Goal: Transaction & Acquisition: Purchase product/service

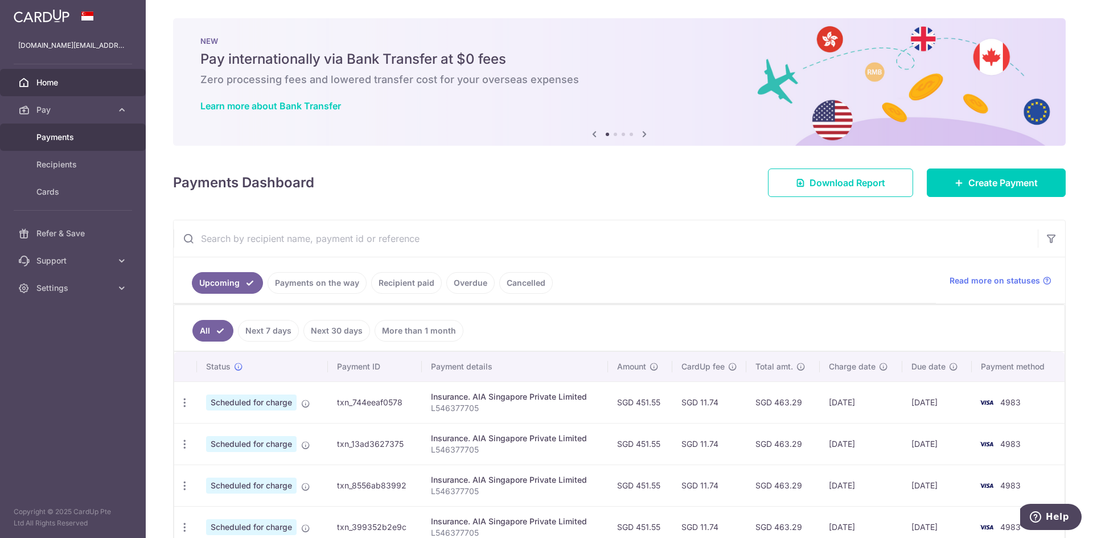
click at [95, 142] on span "Payments" at bounding box center [73, 136] width 75 height 11
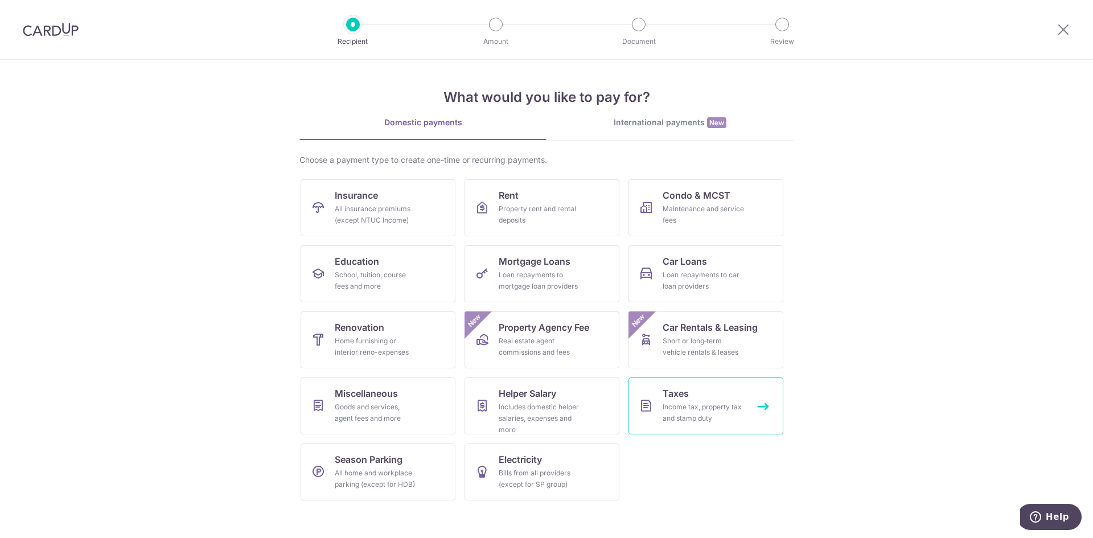
click at [738, 397] on link "Taxes Income tax, property tax and stamp duty" at bounding box center [705, 405] width 155 height 57
click at [369, 418] on div "Goods and services, agent fees and more" at bounding box center [376, 412] width 82 height 23
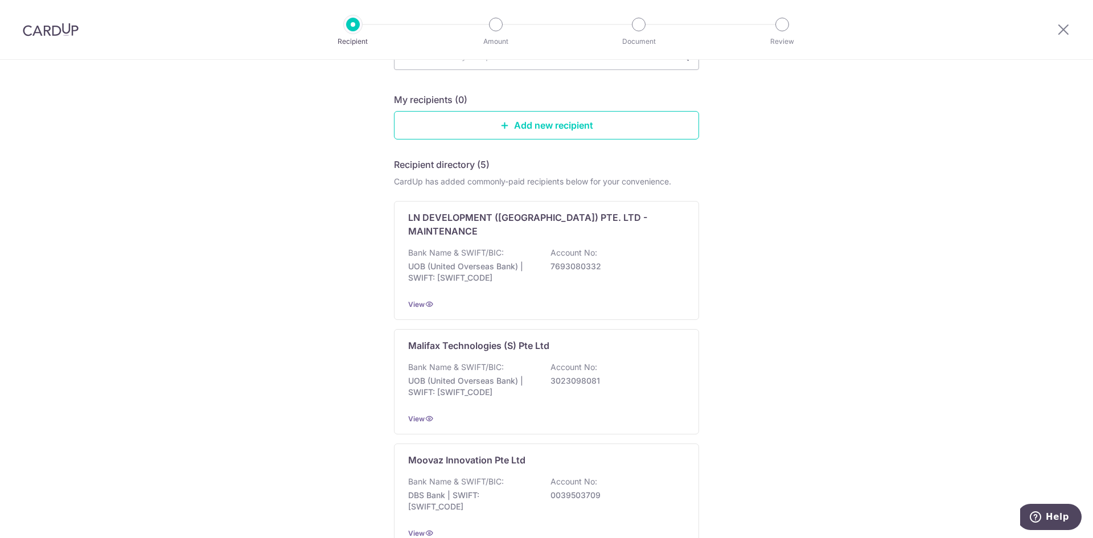
scroll to position [57, 0]
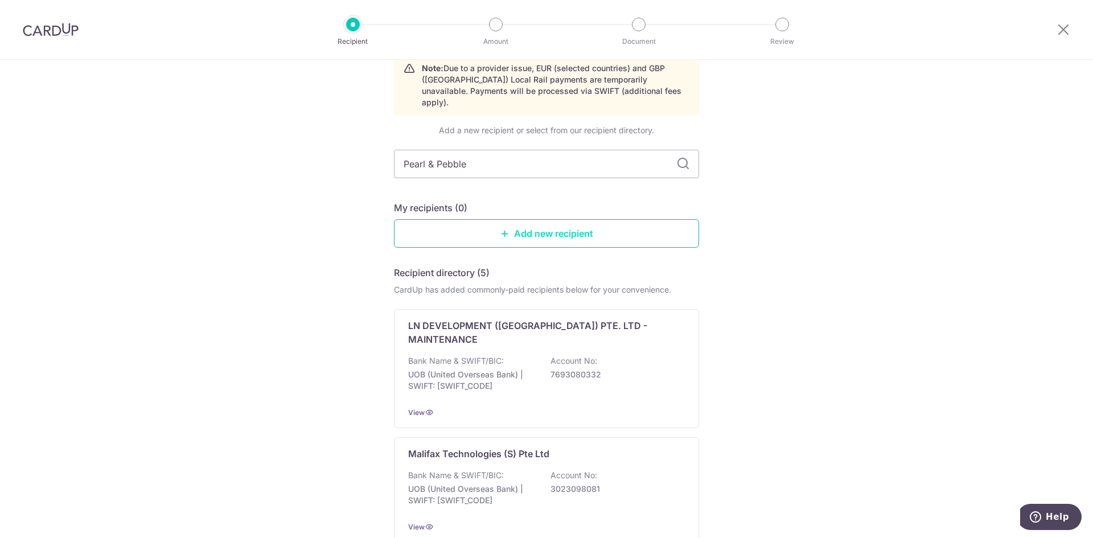
type input "Pearl & Pebble"
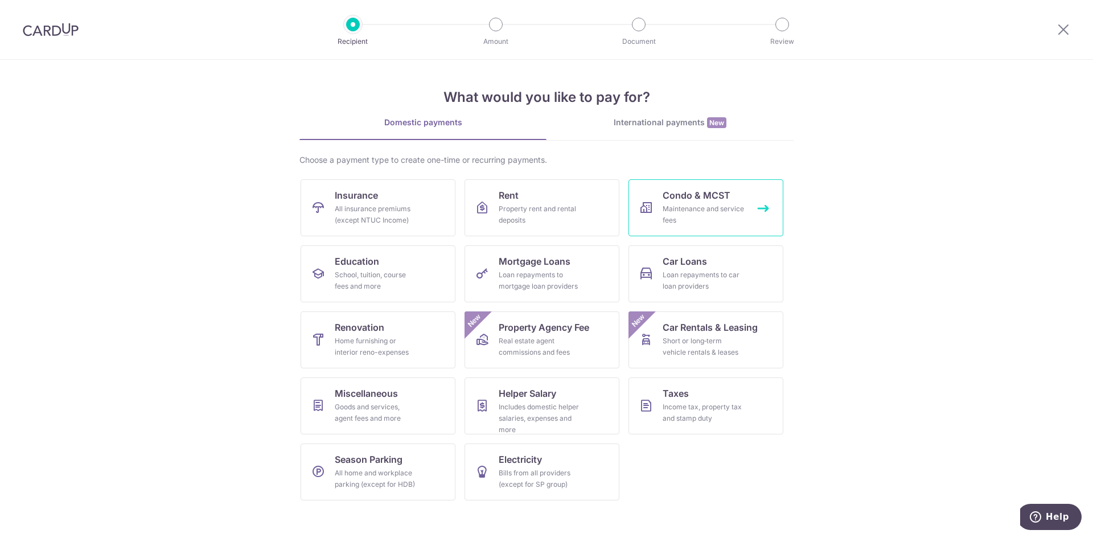
click at [740, 211] on div "Maintenance and service fees" at bounding box center [703, 214] width 82 height 23
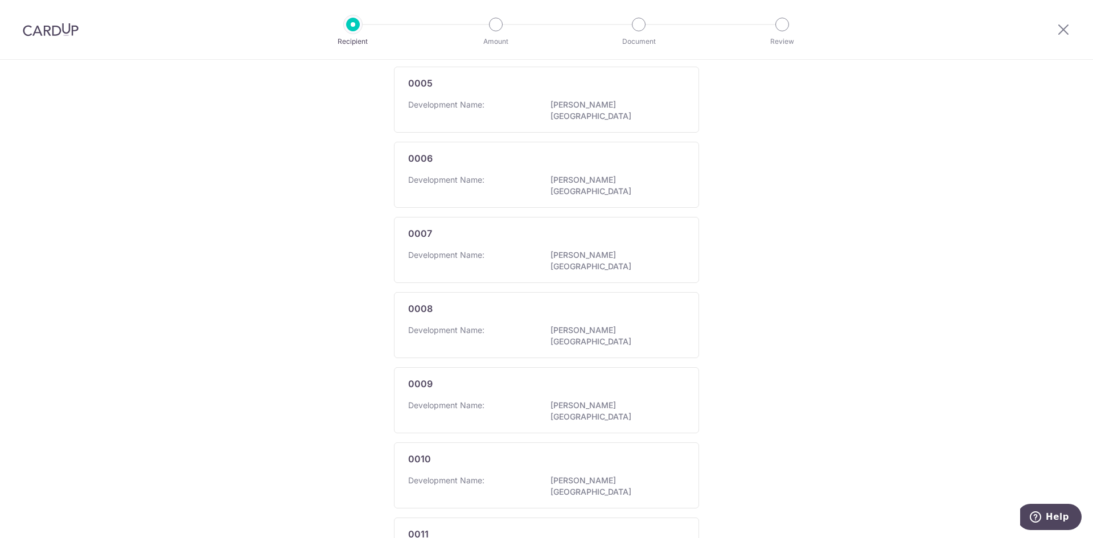
scroll to position [561, 0]
